Goal: Task Accomplishment & Management: Manage account settings

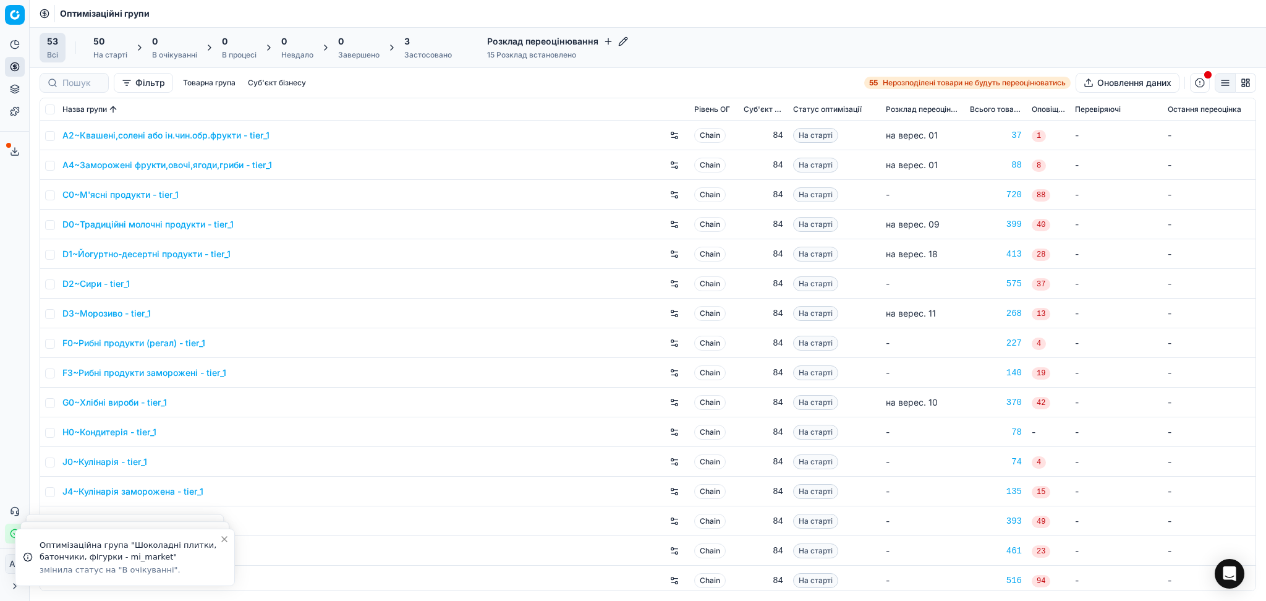
click at [551, 51] on div "15 Розклад встановлено" at bounding box center [557, 55] width 141 height 10
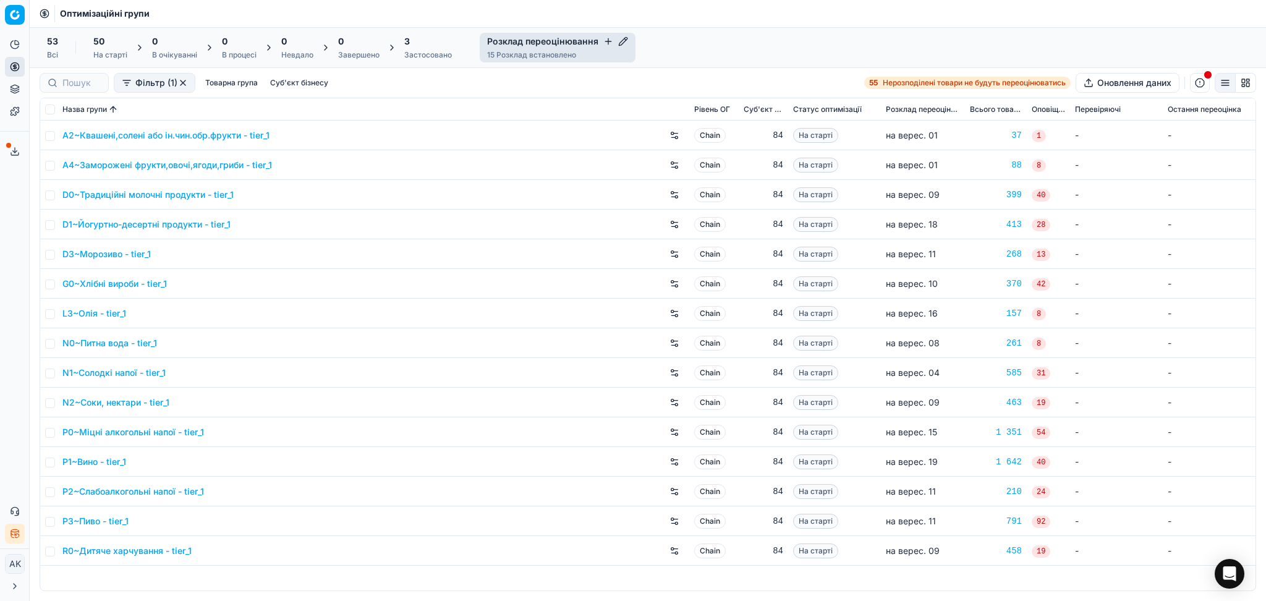
click at [913, 107] on span "Розклад переоцінювання" at bounding box center [923, 109] width 74 height 10
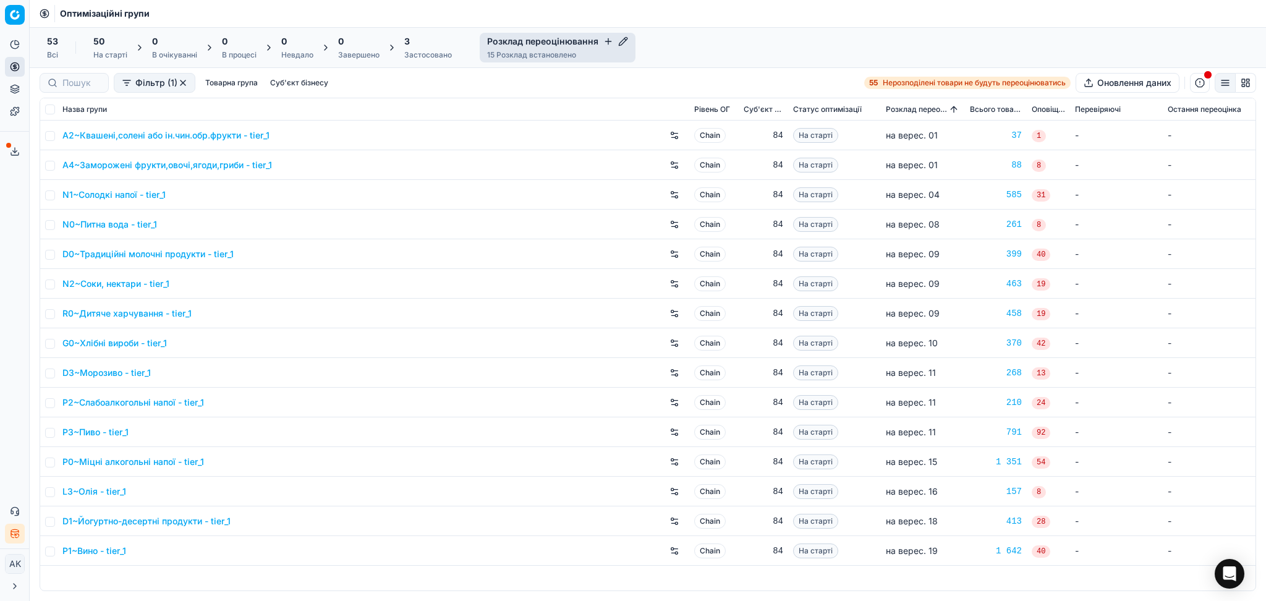
click at [624, 40] on icon "button" at bounding box center [625, 39] width 2 height 2
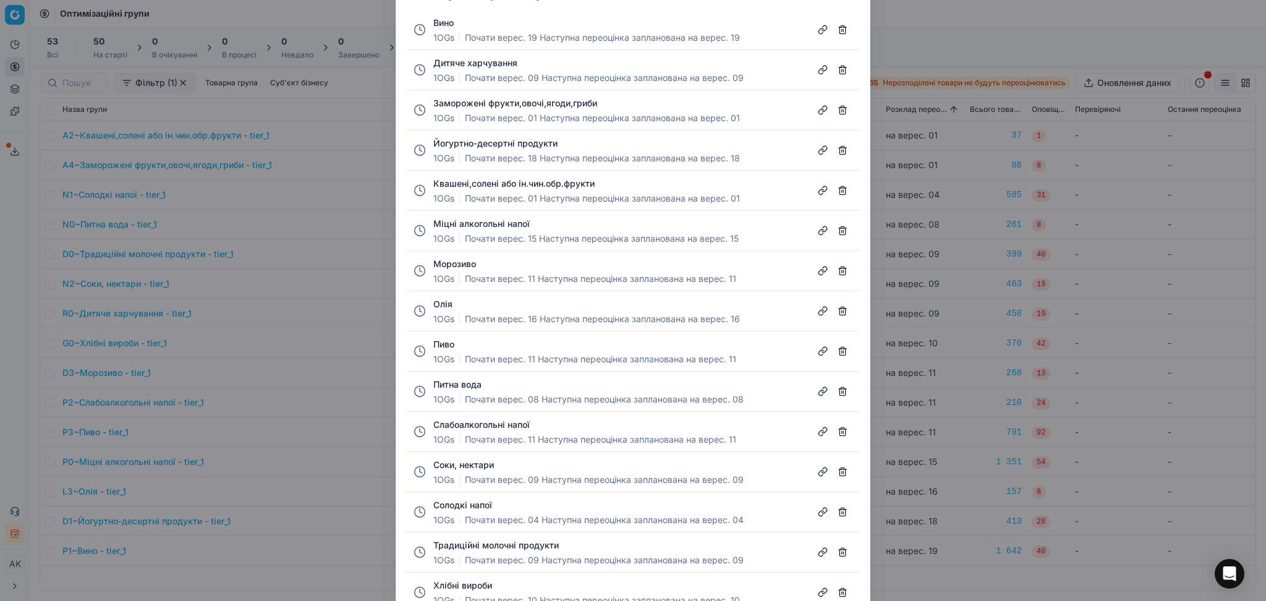
click at [509, 549] on button "Традиційні молочні продукти" at bounding box center [495, 545] width 125 height 12
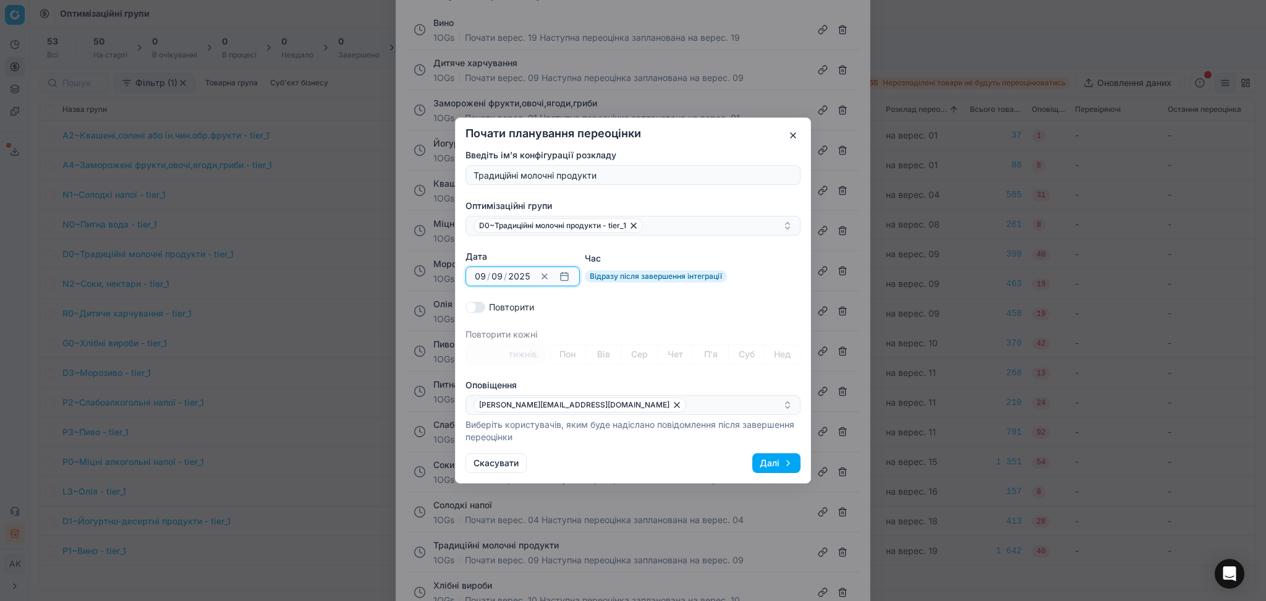
click at [567, 277] on button "button" at bounding box center [564, 276] width 15 height 15
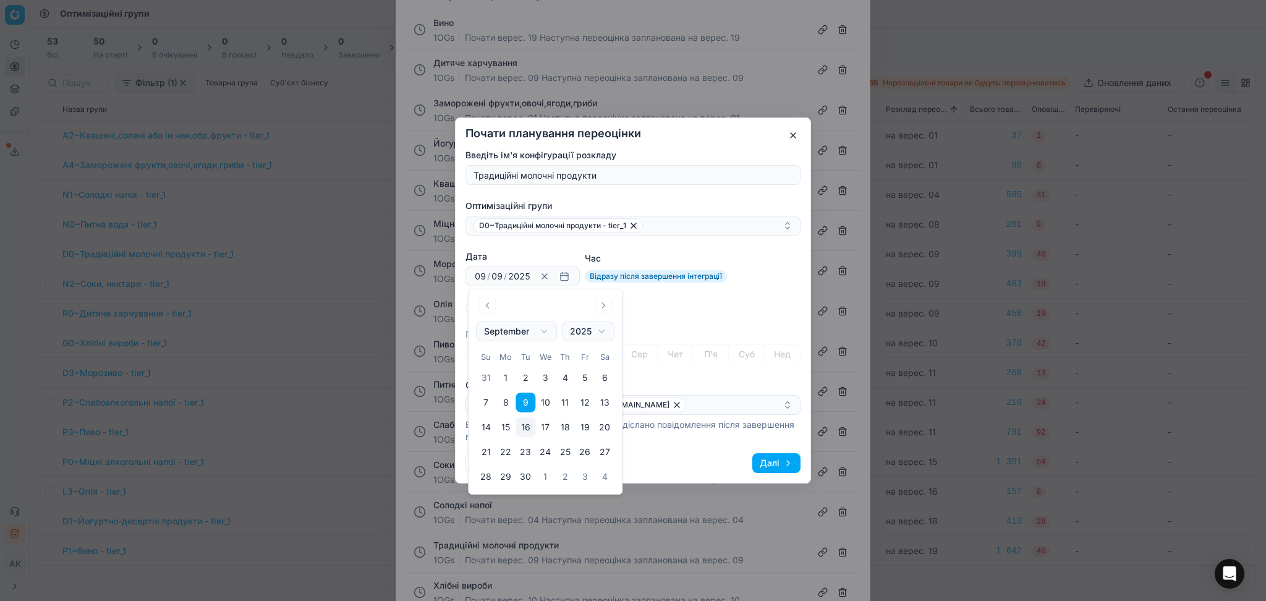
click at [530, 449] on button "23" at bounding box center [526, 452] width 20 height 20
type input "23"
click at [713, 308] on div "Повторити" at bounding box center [632, 307] width 335 height 12
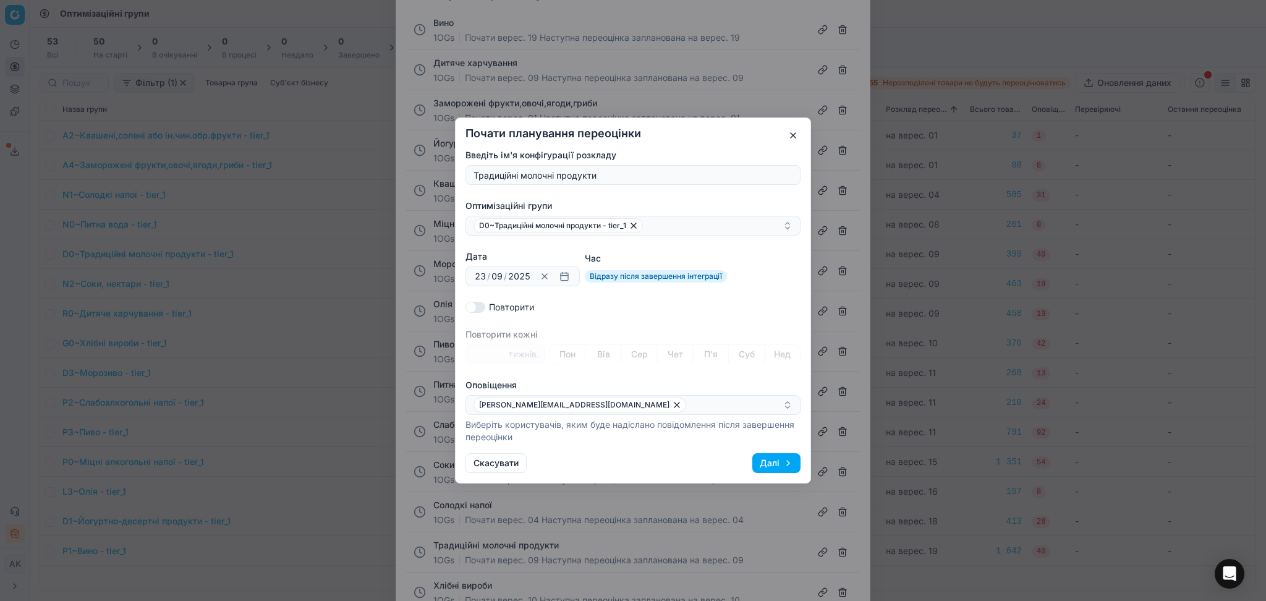
click at [767, 463] on button "Далі" at bounding box center [776, 463] width 48 height 20
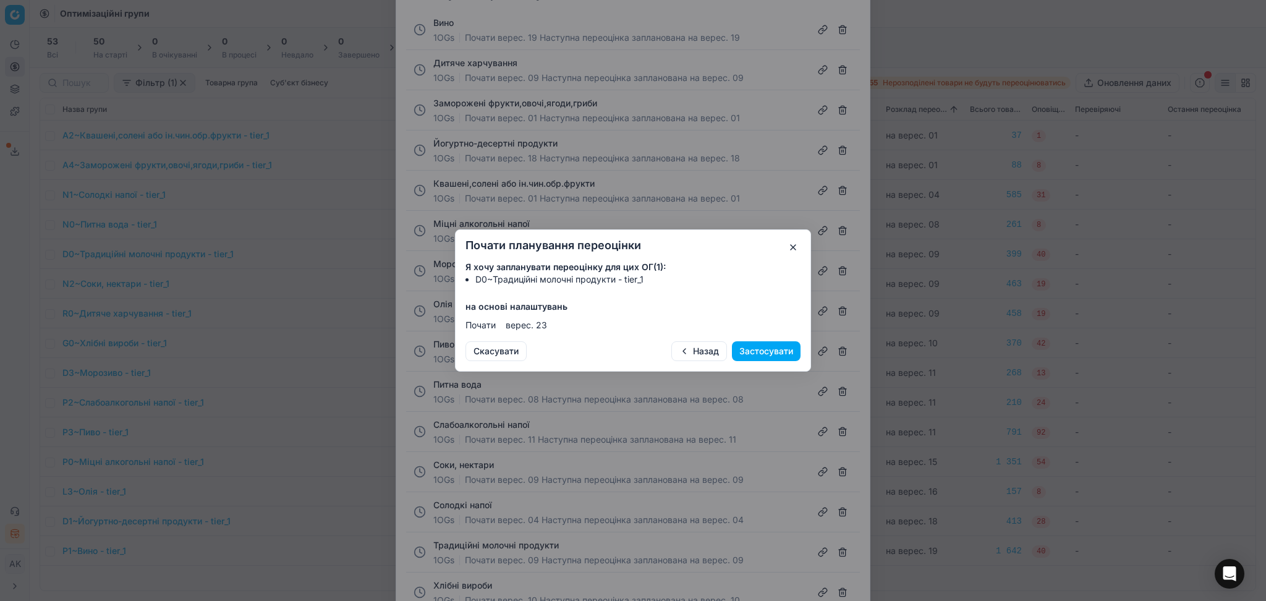
click at [769, 350] on button "Застосувати" at bounding box center [766, 351] width 69 height 20
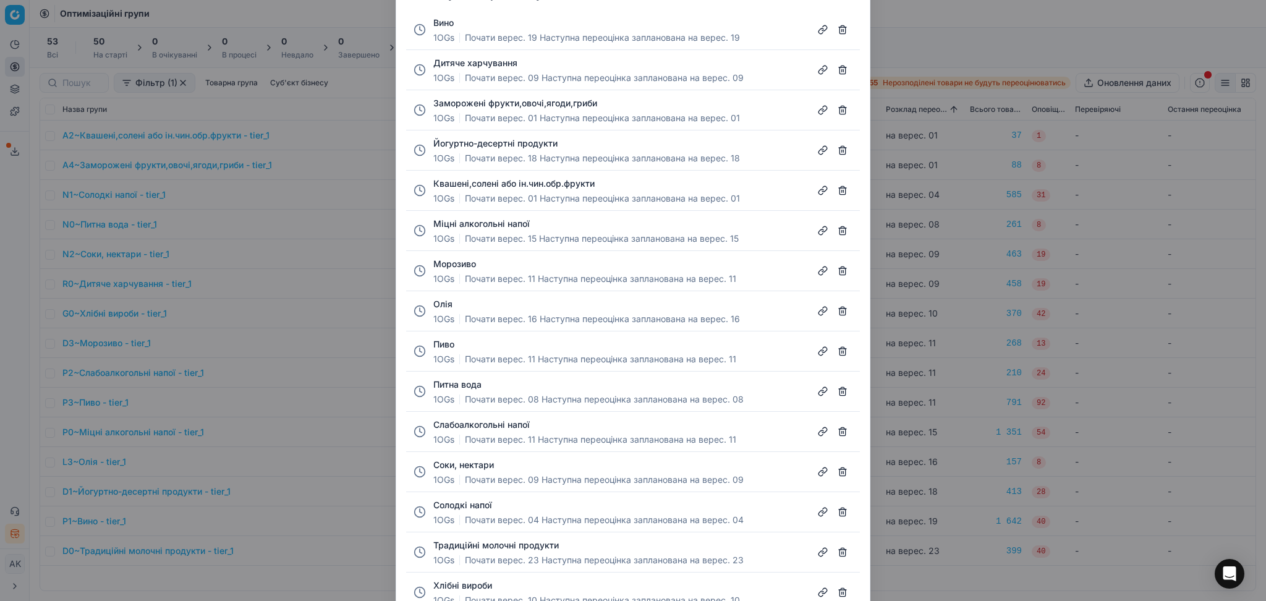
click at [460, 425] on button "Слабоалкогольні напої" at bounding box center [481, 425] width 96 height 12
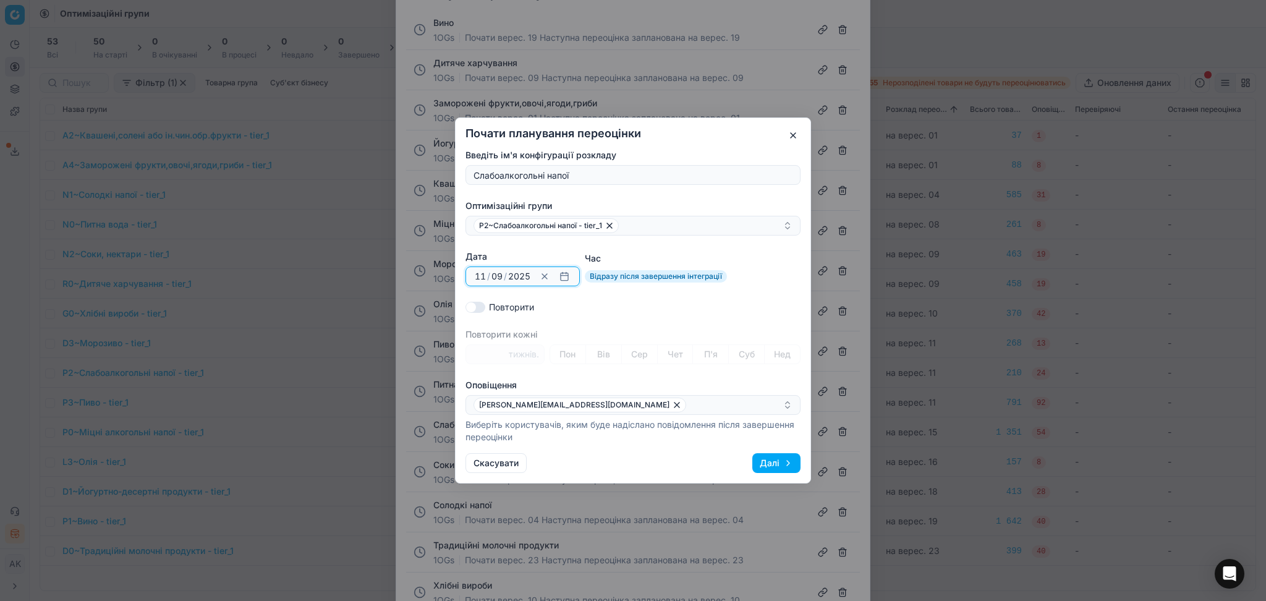
click at [567, 273] on button "button" at bounding box center [564, 276] width 15 height 15
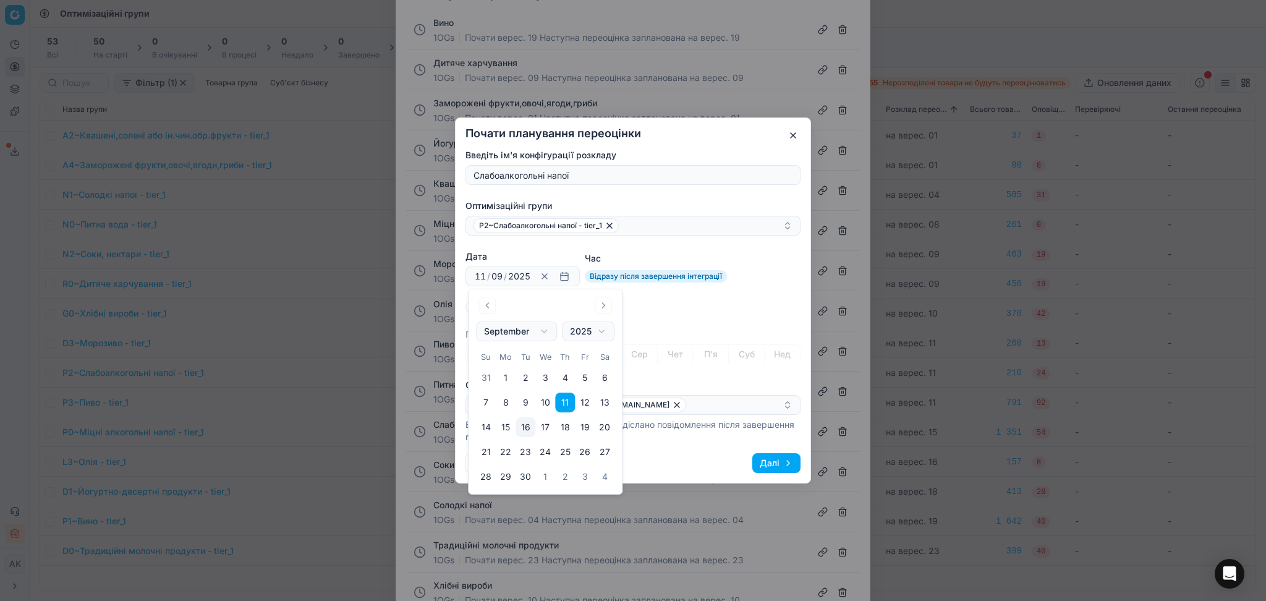
click at [563, 451] on button "25" at bounding box center [565, 452] width 20 height 20
type input "25"
click at [673, 313] on div "Повторити" at bounding box center [632, 307] width 335 height 12
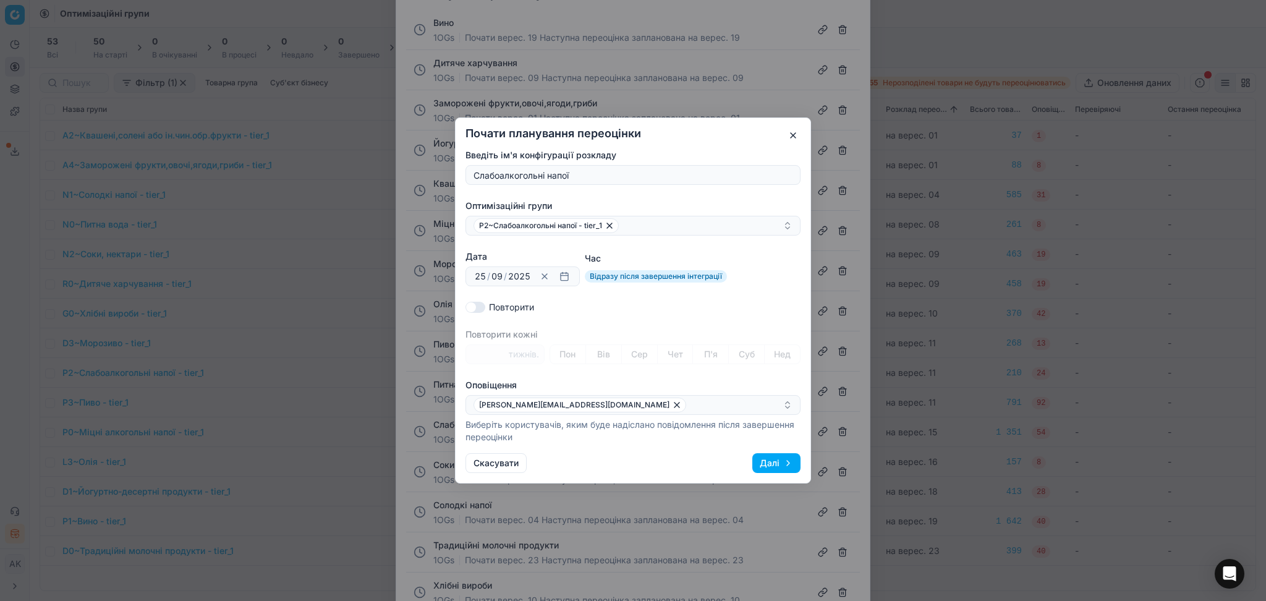
click at [772, 461] on button "Далі" at bounding box center [776, 463] width 48 height 20
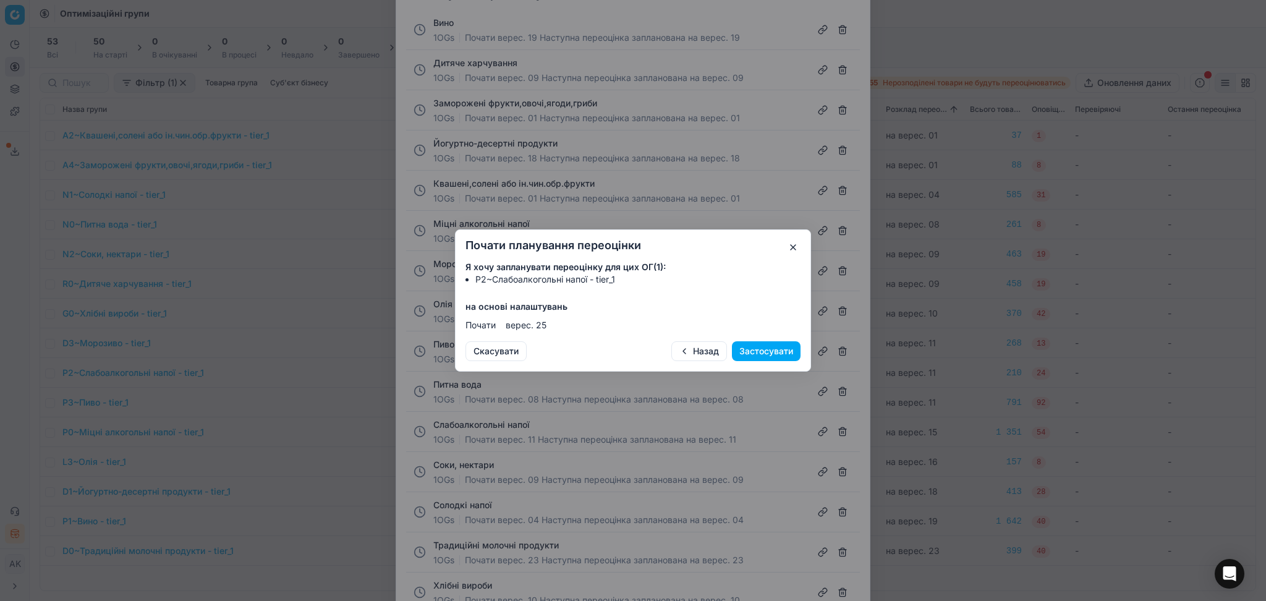
click at [755, 351] on button "Застосувати" at bounding box center [766, 351] width 69 height 20
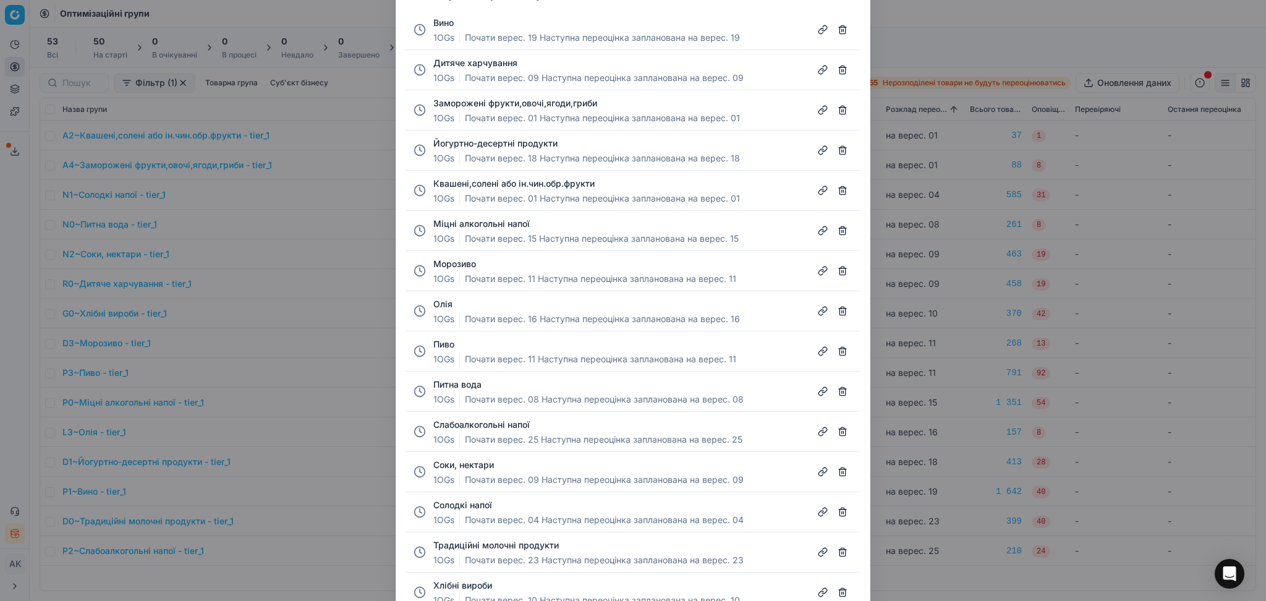
click at [481, 223] on button "Міцні алкогольні напої" at bounding box center [481, 224] width 96 height 12
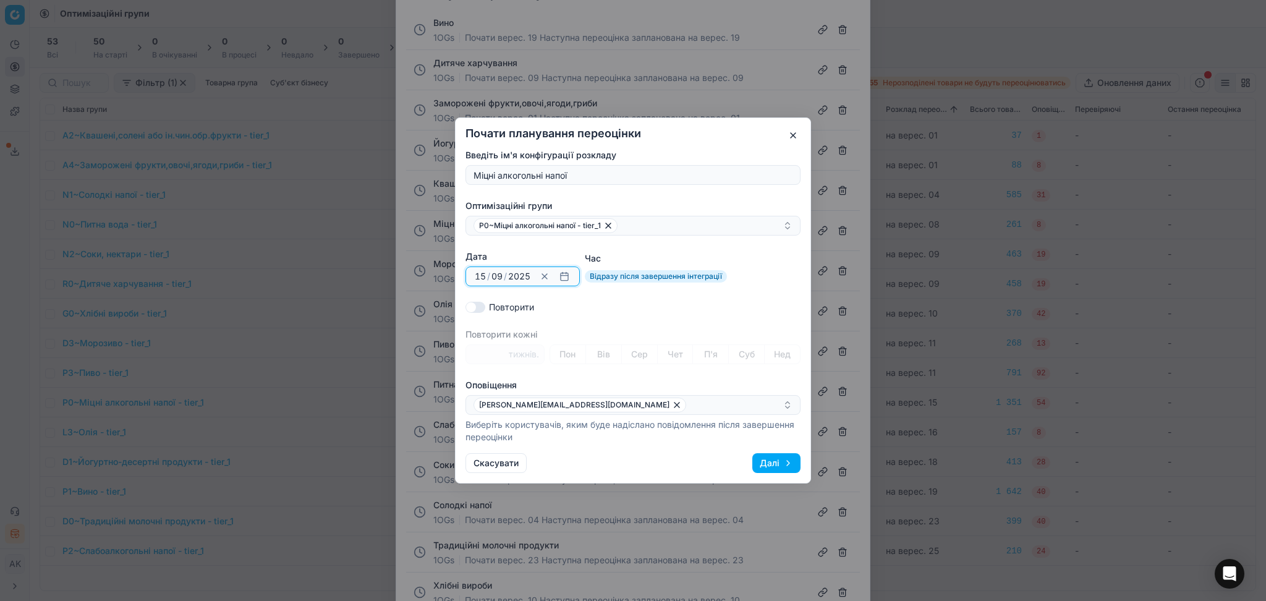
click at [562, 278] on button "button" at bounding box center [564, 276] width 15 height 15
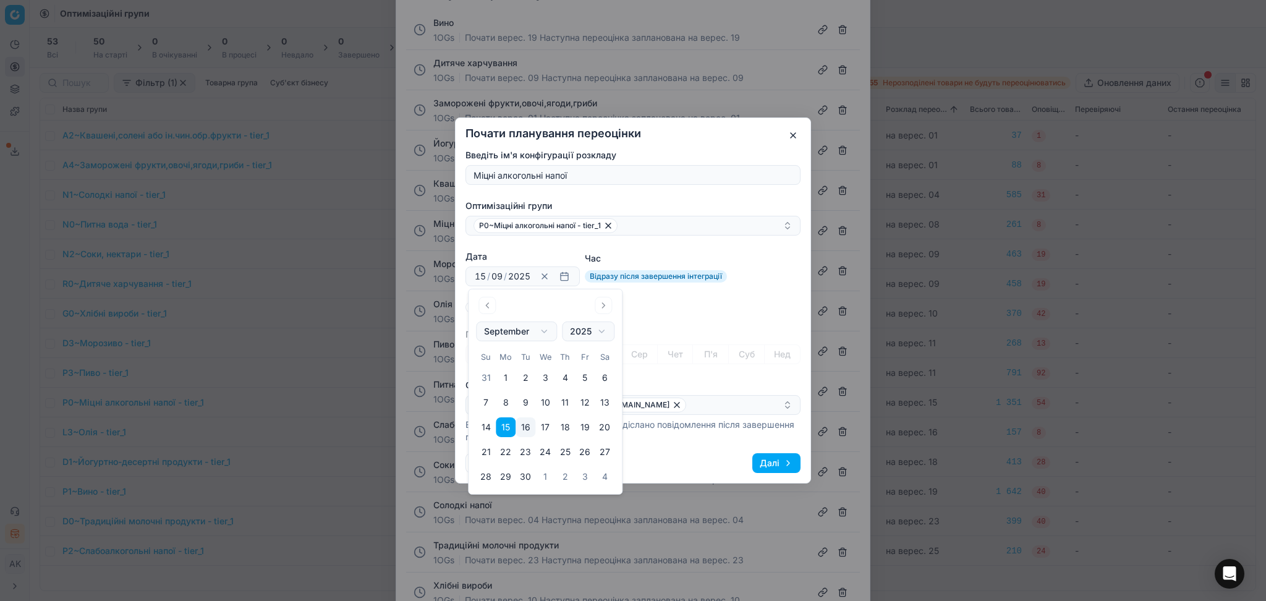
drag, startPoint x: 525, startPoint y: 472, endPoint x: 521, endPoint y: 466, distance: 7.5
click at [525, 473] on button "30" at bounding box center [526, 477] width 20 height 20
type input "30"
click at [699, 306] on div "Повторити" at bounding box center [632, 307] width 335 height 12
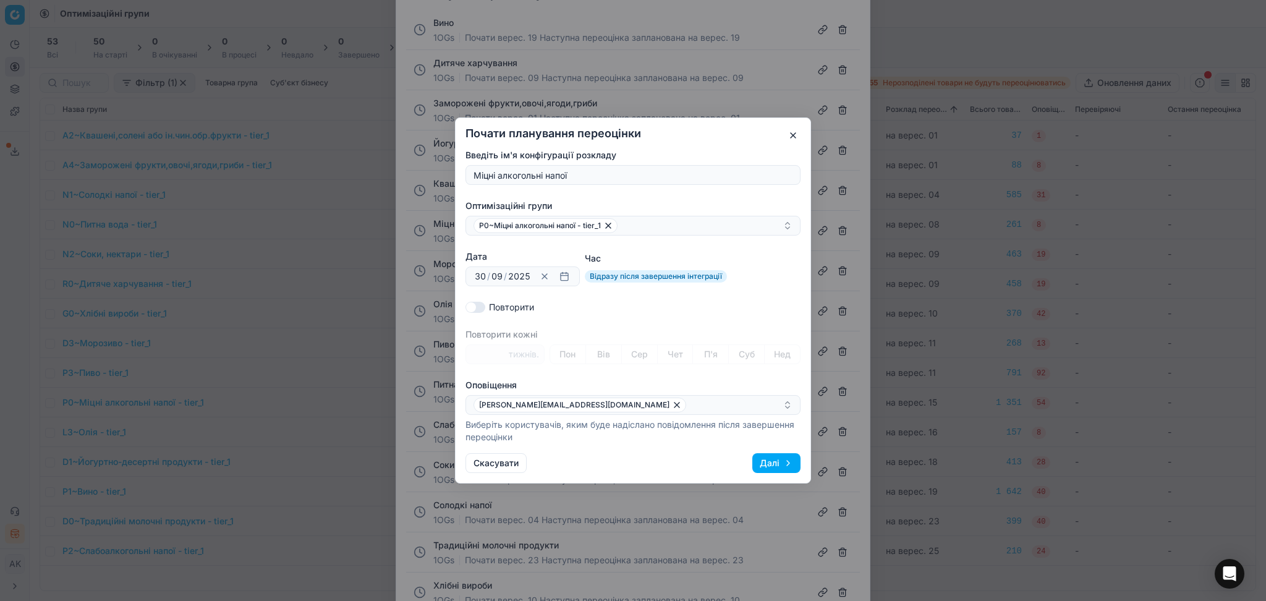
click at [783, 463] on button "Далі" at bounding box center [776, 463] width 48 height 20
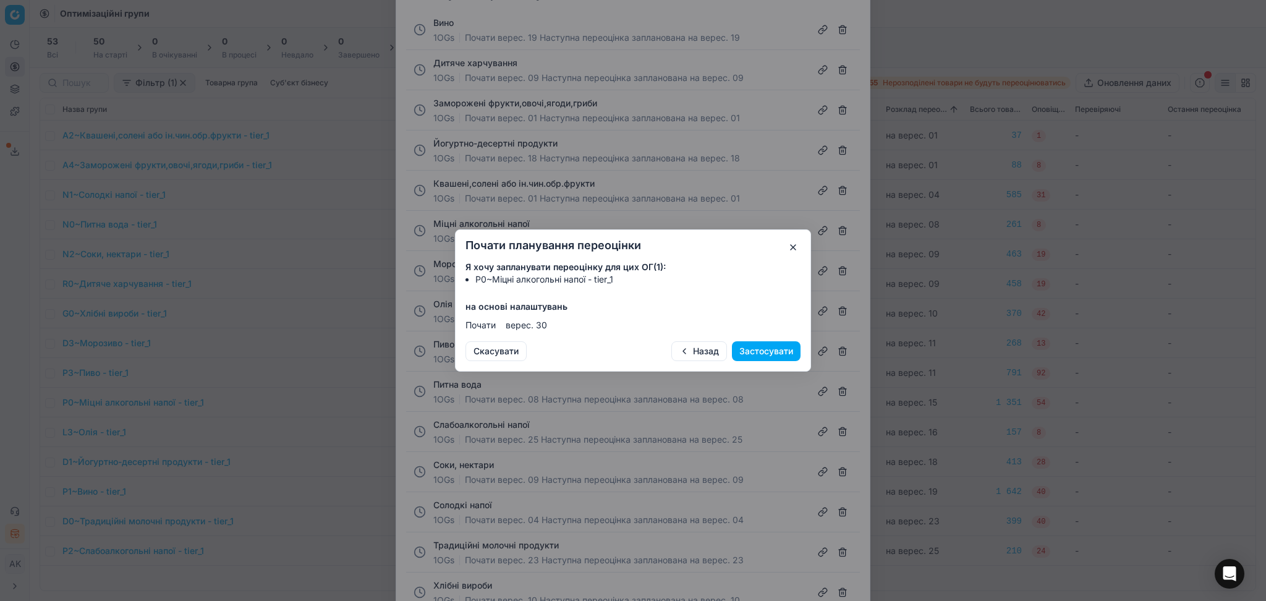
click at [781, 342] on button "Застосувати" at bounding box center [766, 351] width 69 height 20
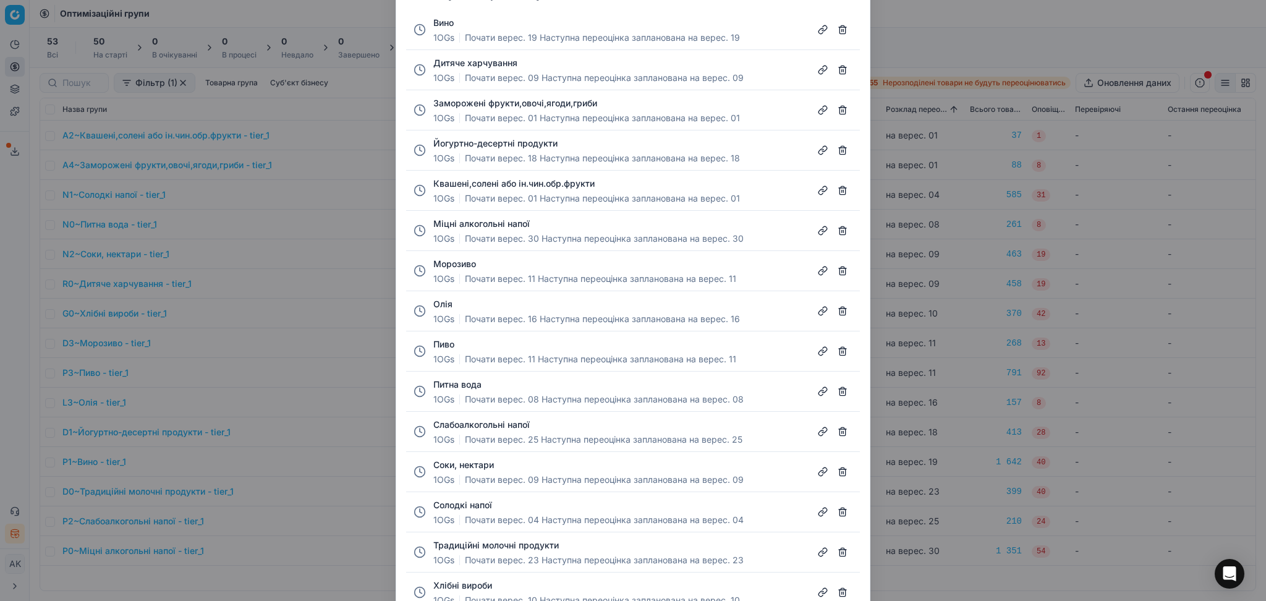
click at [942, 23] on div "Налаштування розкладу Вино 1 OGs Почати верес. 19 Наступна переоцінка запланова…" at bounding box center [633, 300] width 1266 height 601
